Goal: Use online tool/utility: Use online tool/utility

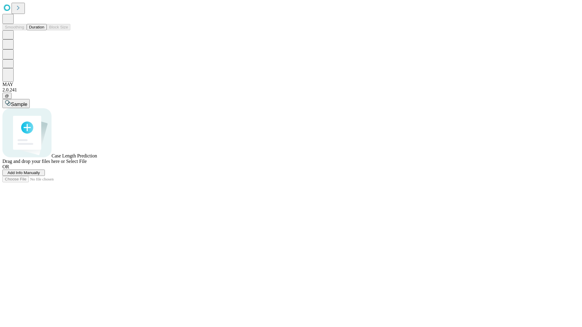
click at [44, 30] on button "Duration" at bounding box center [37, 27] width 20 height 6
click at [27, 102] on span "Sample" at bounding box center [19, 104] width 16 height 5
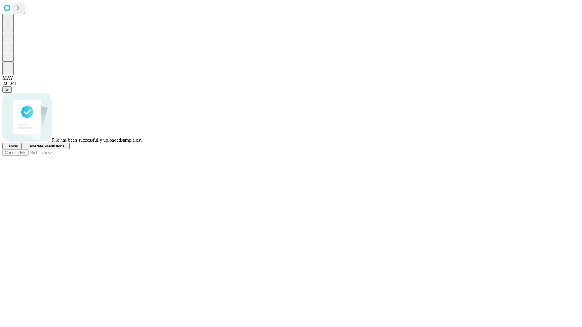
click at [64, 148] on span "Generate Predictions" at bounding box center [45, 146] width 38 height 5
